Goal: Information Seeking & Learning: Learn about a topic

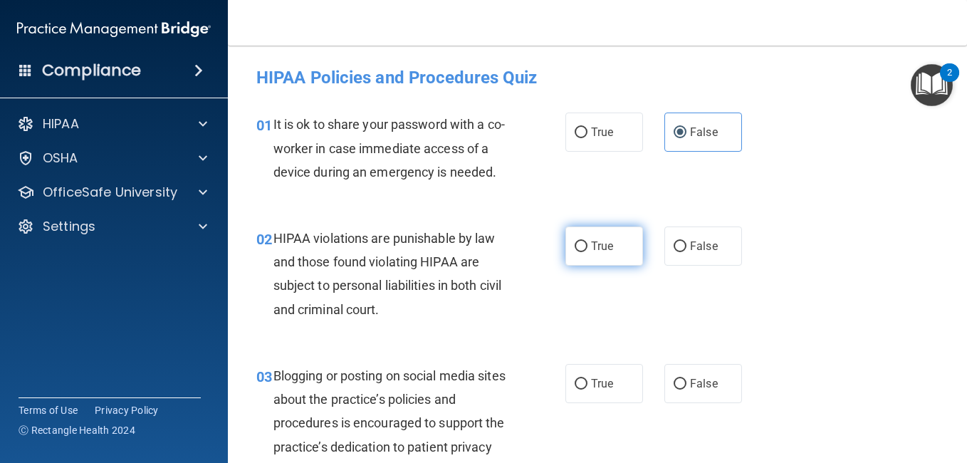
click at [607, 266] on label "True" at bounding box center [604, 245] width 78 height 39
click at [587, 252] on input "True" at bounding box center [581, 246] width 13 height 11
radio input "true"
drag, startPoint x: 839, startPoint y: 229, endPoint x: 832, endPoint y: 214, distance: 16.3
click at [838, 209] on div "01 It is ok to share your password with a co-worker in case immediate access of…" at bounding box center [597, 152] width 703 height 114
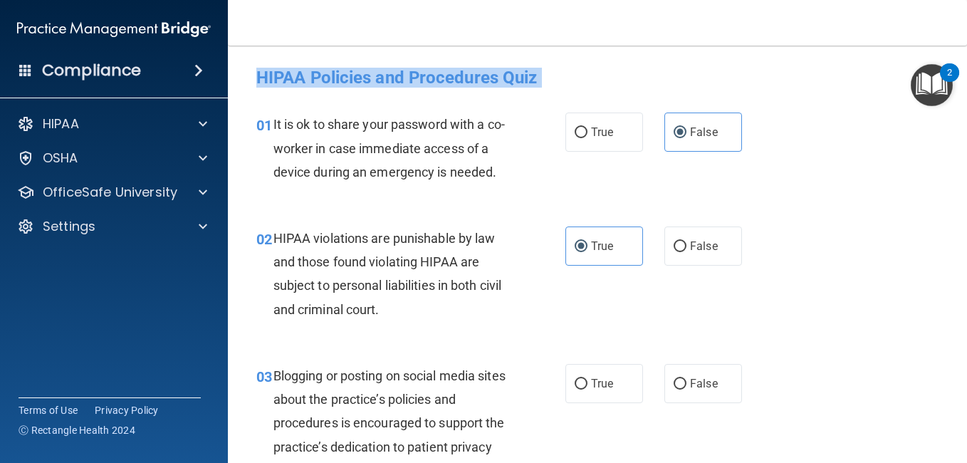
drag, startPoint x: 382, startPoint y: 28, endPoint x: 384, endPoint y: 219, distance: 190.8
click at [384, 219] on div "Toggle navigation kyndall bryan bryankyndall@gmail.com Manage My Enterprise Hai…" at bounding box center [597, 231] width 739 height 463
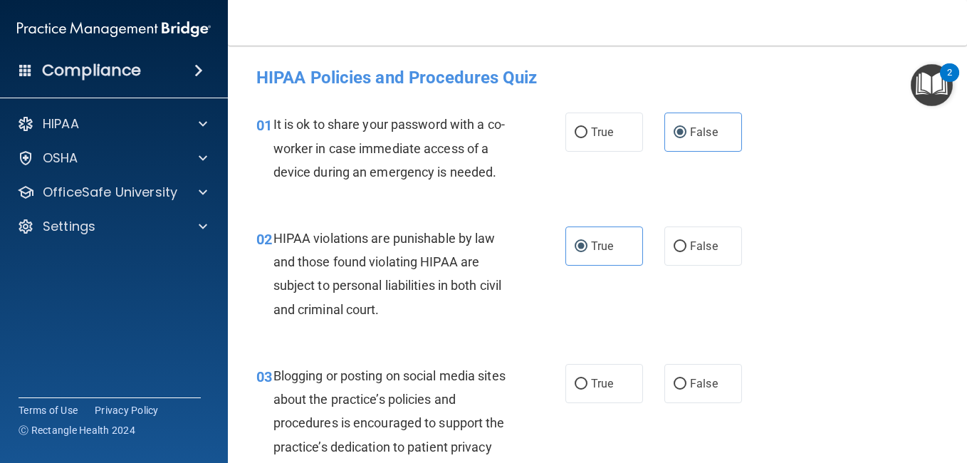
click at [862, 389] on div "03 Blogging or posting on social media sites about the practice’s policies and …" at bounding box center [597, 438] width 703 height 184
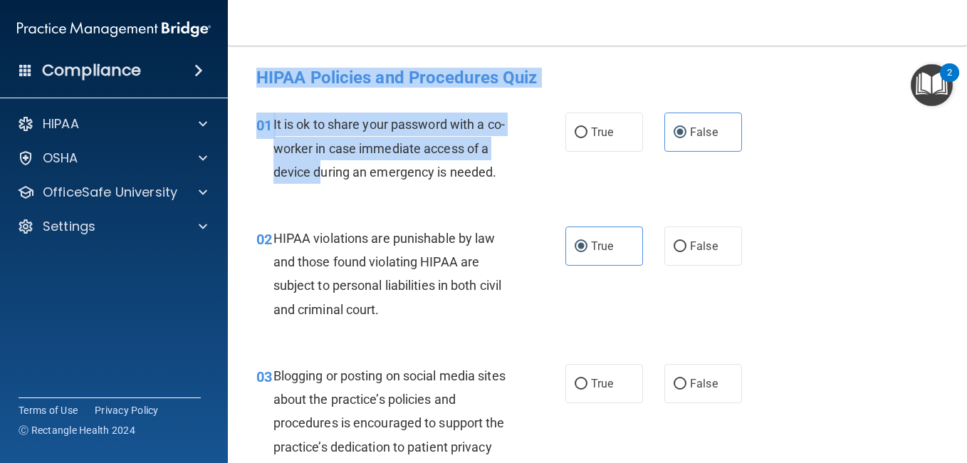
drag, startPoint x: 298, startPoint y: 20, endPoint x: 331, endPoint y: 179, distance: 162.2
click at [331, 179] on div "Toggle navigation kyndall bryan bryankyndall@gmail.com Manage My Enterprise Hai…" at bounding box center [597, 231] width 739 height 463
click at [748, 81] on h4 "HIPAA Policies and Procedures Quiz" at bounding box center [597, 77] width 682 height 19
drag, startPoint x: 836, startPoint y: 78, endPoint x: 829, endPoint y: 70, distance: 9.6
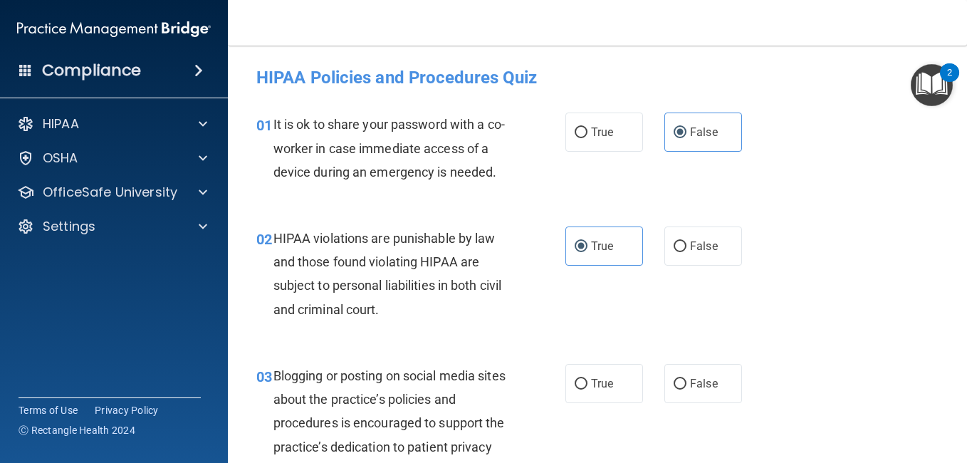
drag, startPoint x: 829, startPoint y: 70, endPoint x: 566, endPoint y: 34, distance: 265.9
click at [566, 33] on nav "Toggle navigation kyndall bryan bryankyndall@gmail.com Manage My Enterprise Hai…" at bounding box center [597, 23] width 739 height 46
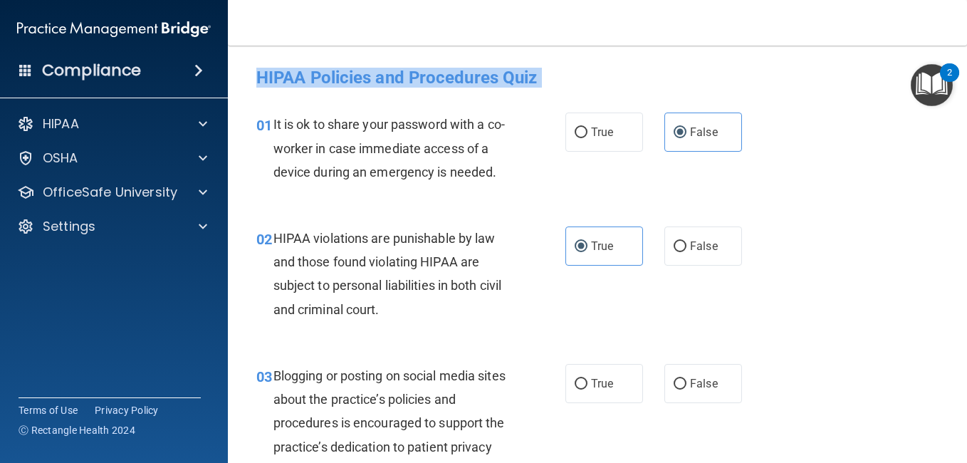
drag, startPoint x: 566, startPoint y: 34, endPoint x: 580, endPoint y: 110, distance: 76.7
click at [580, 110] on div "Toggle navigation kyndall bryan bryankyndall@gmail.com Manage My Enterprise Hai…" at bounding box center [597, 231] width 739 height 463
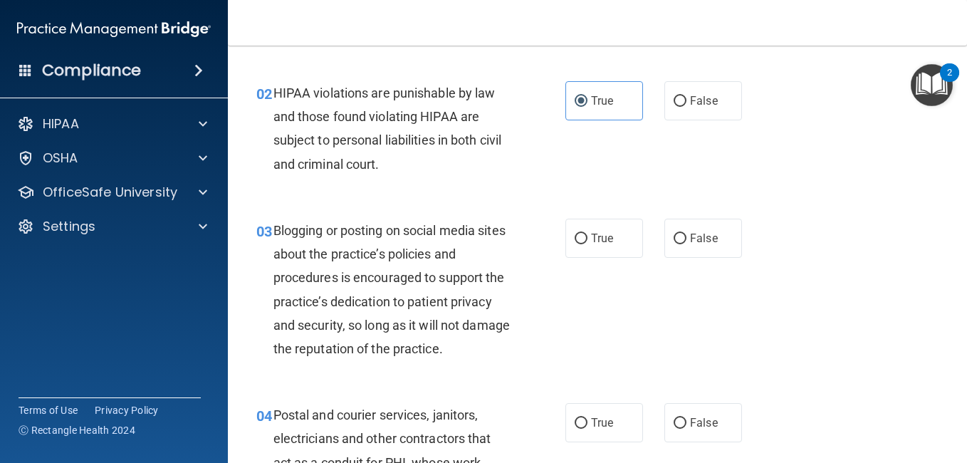
scroll to position [142, 0]
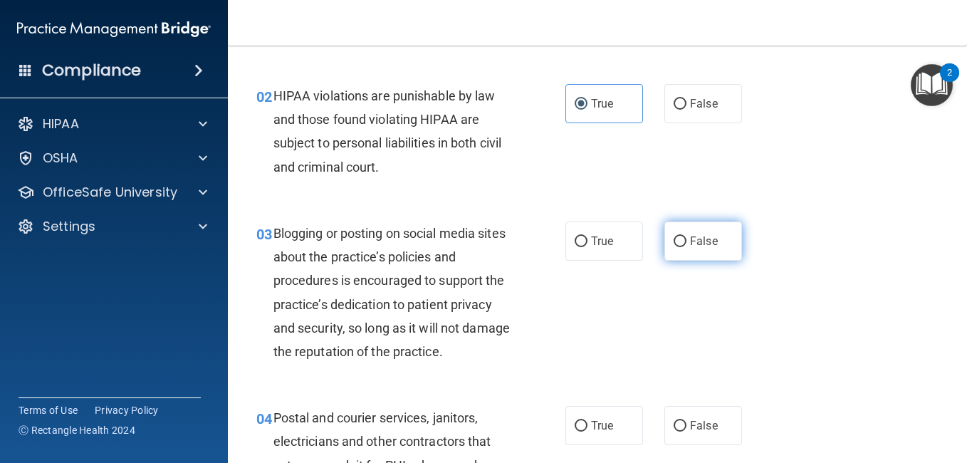
click at [706, 253] on label "False" at bounding box center [703, 240] width 78 height 39
click at [686, 247] on input "False" at bounding box center [679, 241] width 13 height 11
radio input "true"
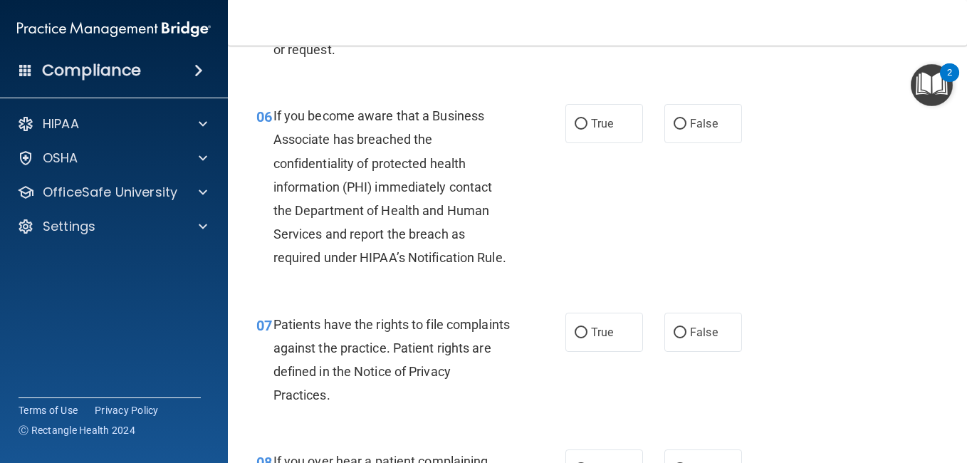
scroll to position [829, 0]
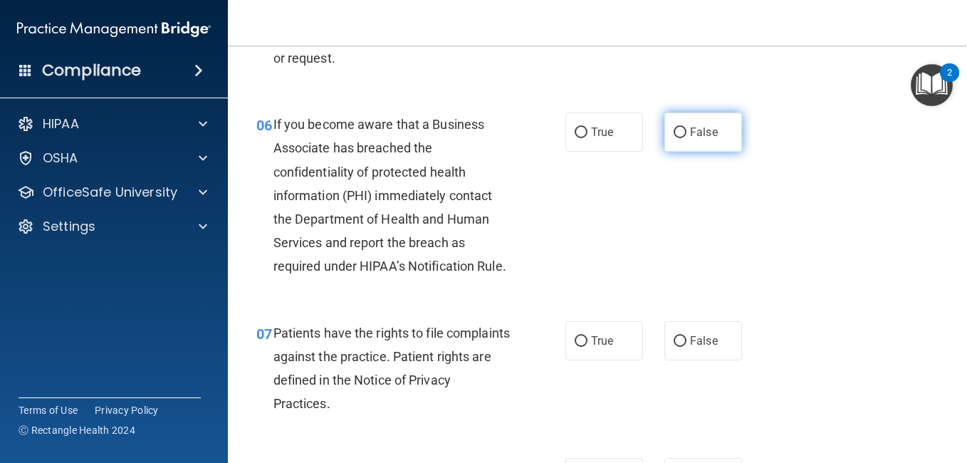
click at [685, 152] on label "False" at bounding box center [703, 131] width 78 height 39
click at [685, 138] on input "False" at bounding box center [679, 132] width 13 height 11
radio input "true"
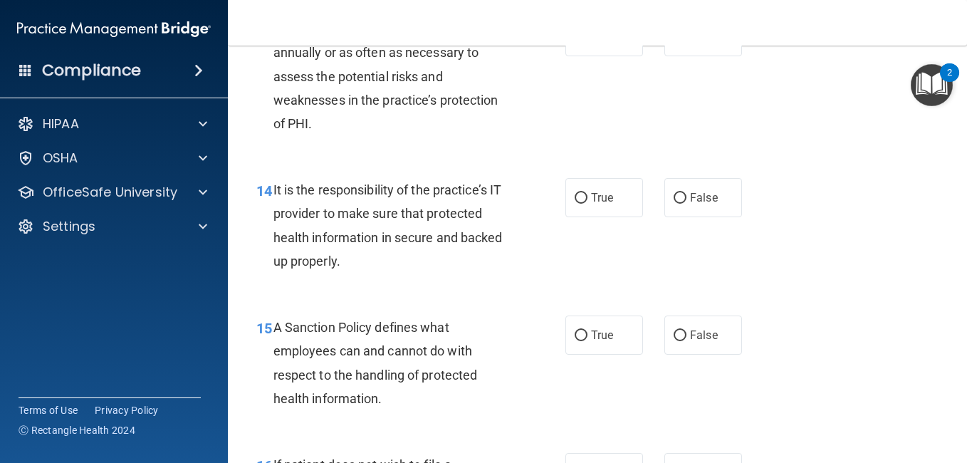
scroll to position [2136, 0]
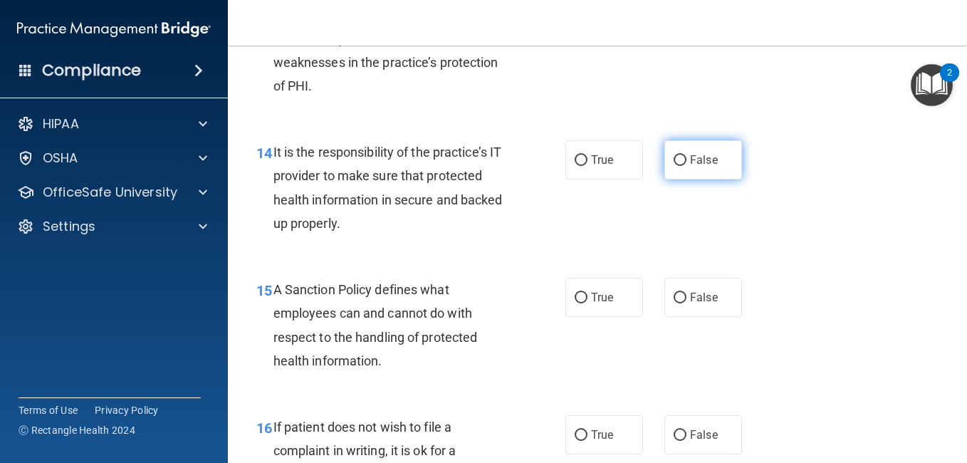
click at [664, 179] on label "False" at bounding box center [703, 159] width 78 height 39
click at [673, 166] on input "False" at bounding box center [679, 160] width 13 height 11
radio input "true"
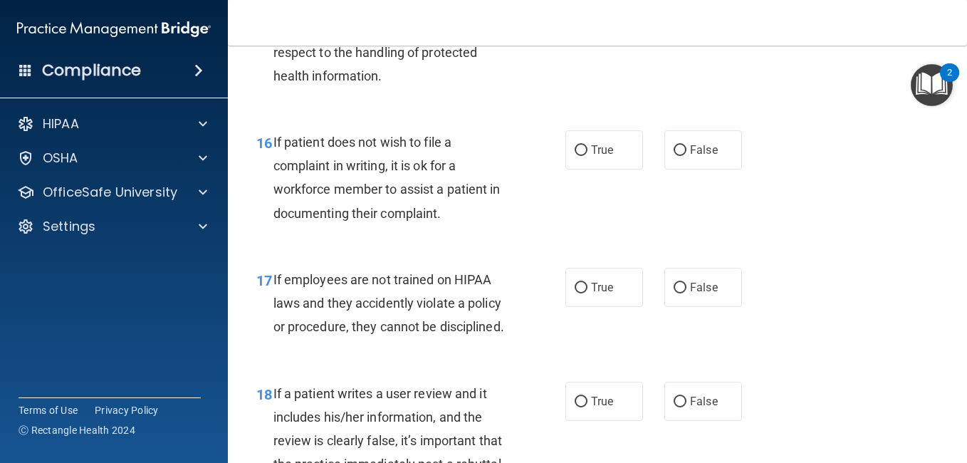
scroll to position [2492, 0]
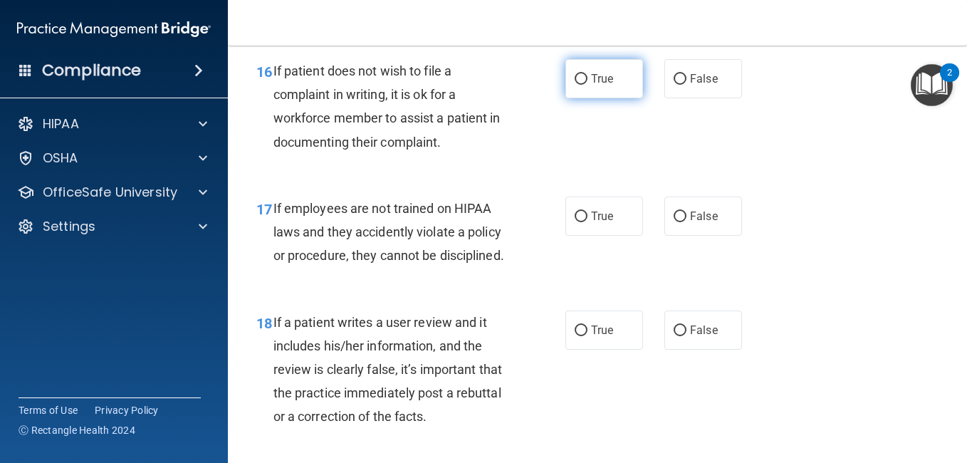
click at [624, 98] on label "True" at bounding box center [604, 78] width 78 height 39
click at [587, 85] on input "True" at bounding box center [581, 79] width 13 height 11
radio input "true"
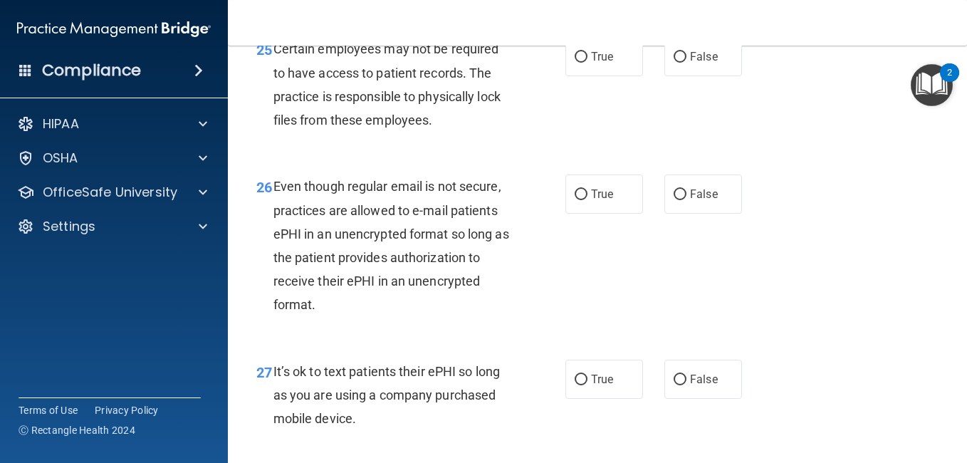
scroll to position [3773, 0]
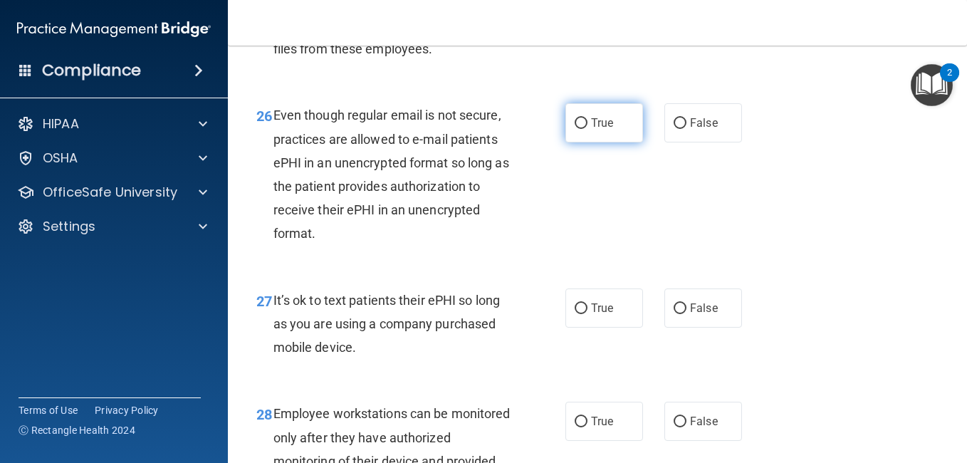
click at [591, 130] on span "True" at bounding box center [602, 123] width 22 height 14
click at [587, 129] on input "True" at bounding box center [581, 123] width 13 height 11
radio input "true"
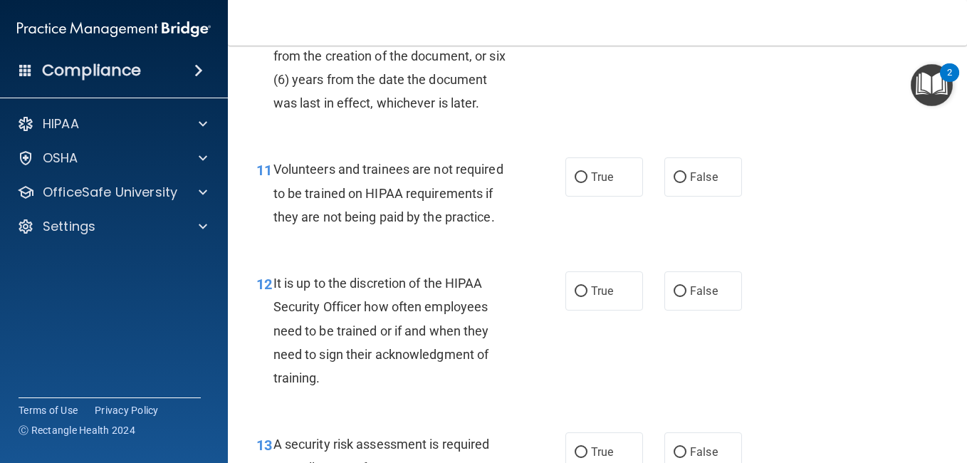
scroll to position [1754, 0]
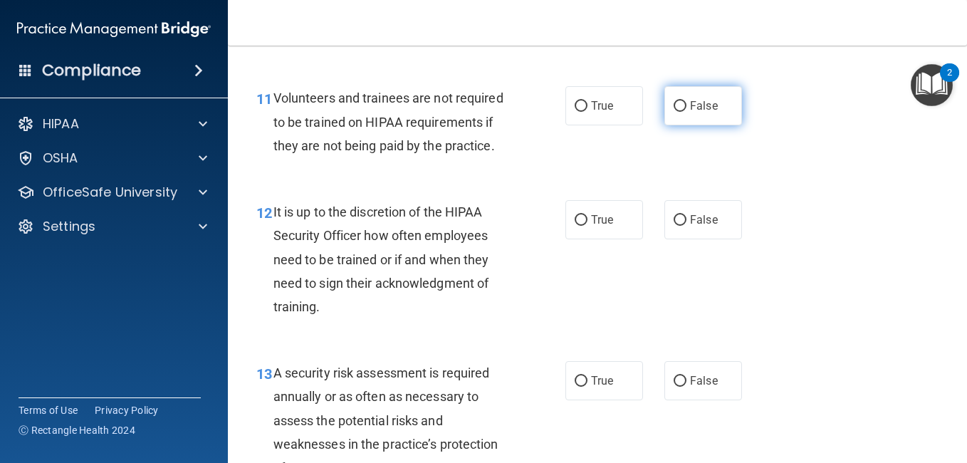
click at [664, 125] on label "False" at bounding box center [703, 105] width 78 height 39
click at [673, 112] on input "False" at bounding box center [679, 106] width 13 height 11
radio input "true"
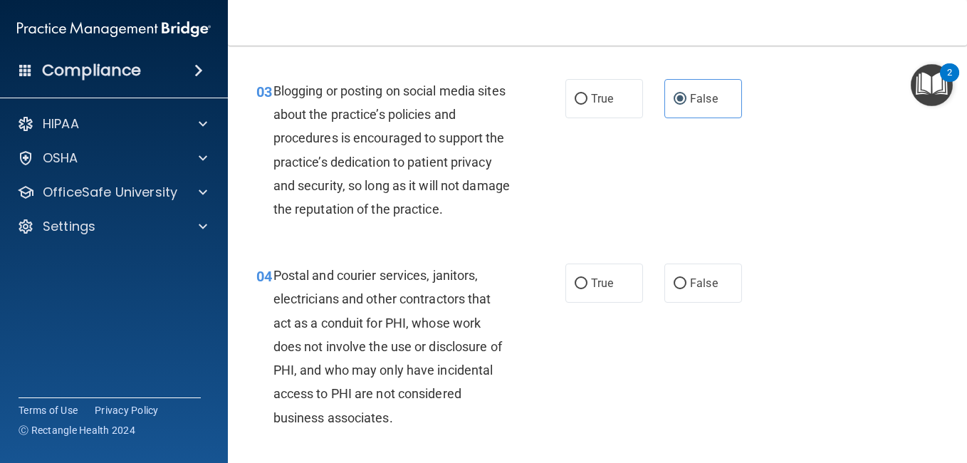
scroll to position [356, 0]
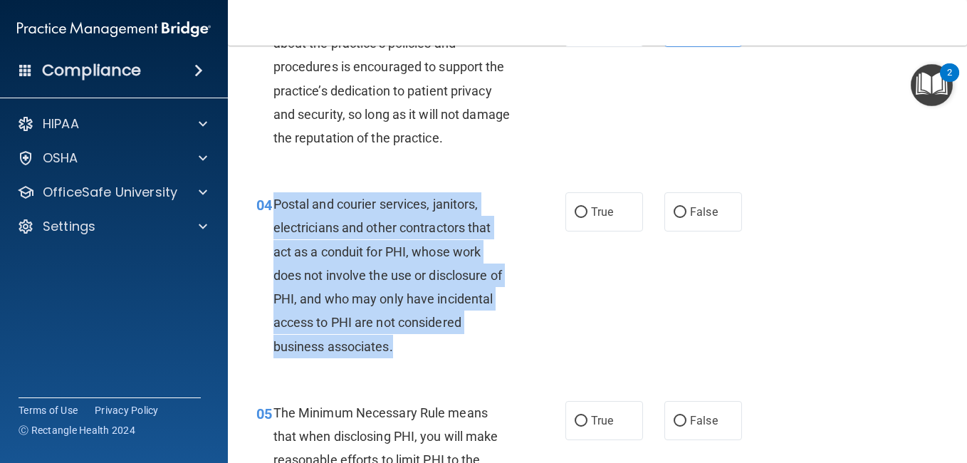
drag, startPoint x: 271, startPoint y: 252, endPoint x: 483, endPoint y: 387, distance: 251.6
click at [483, 365] on div "04 Postal and courier services, janitors, electricians and other contractors th…" at bounding box center [411, 278] width 352 height 173
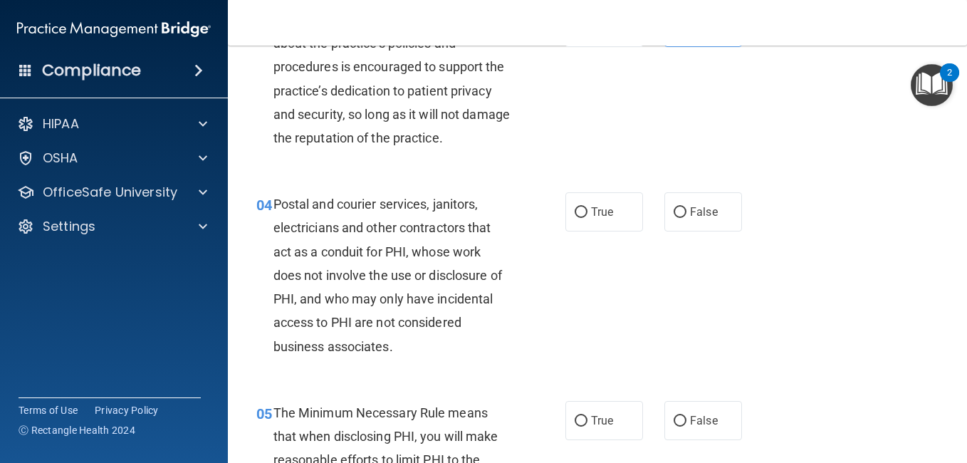
click at [874, 154] on div "03 Blogging or posting on social media sites about the practice’s policies and …" at bounding box center [597, 82] width 703 height 184
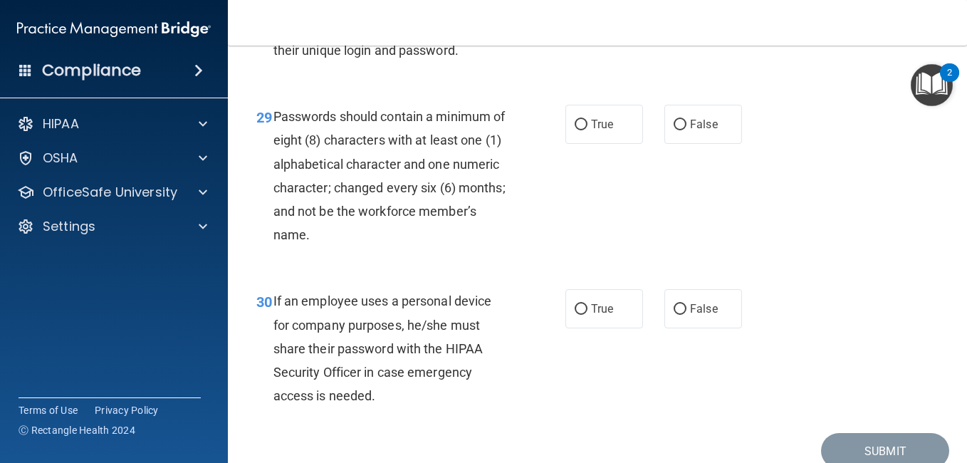
scroll to position [4175, 0]
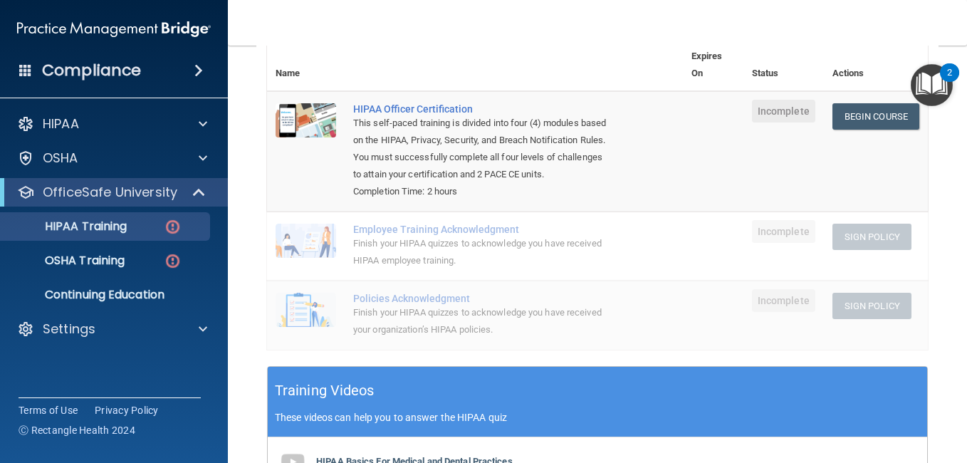
scroll to position [142, 0]
